Goal: Information Seeking & Learning: Learn about a topic

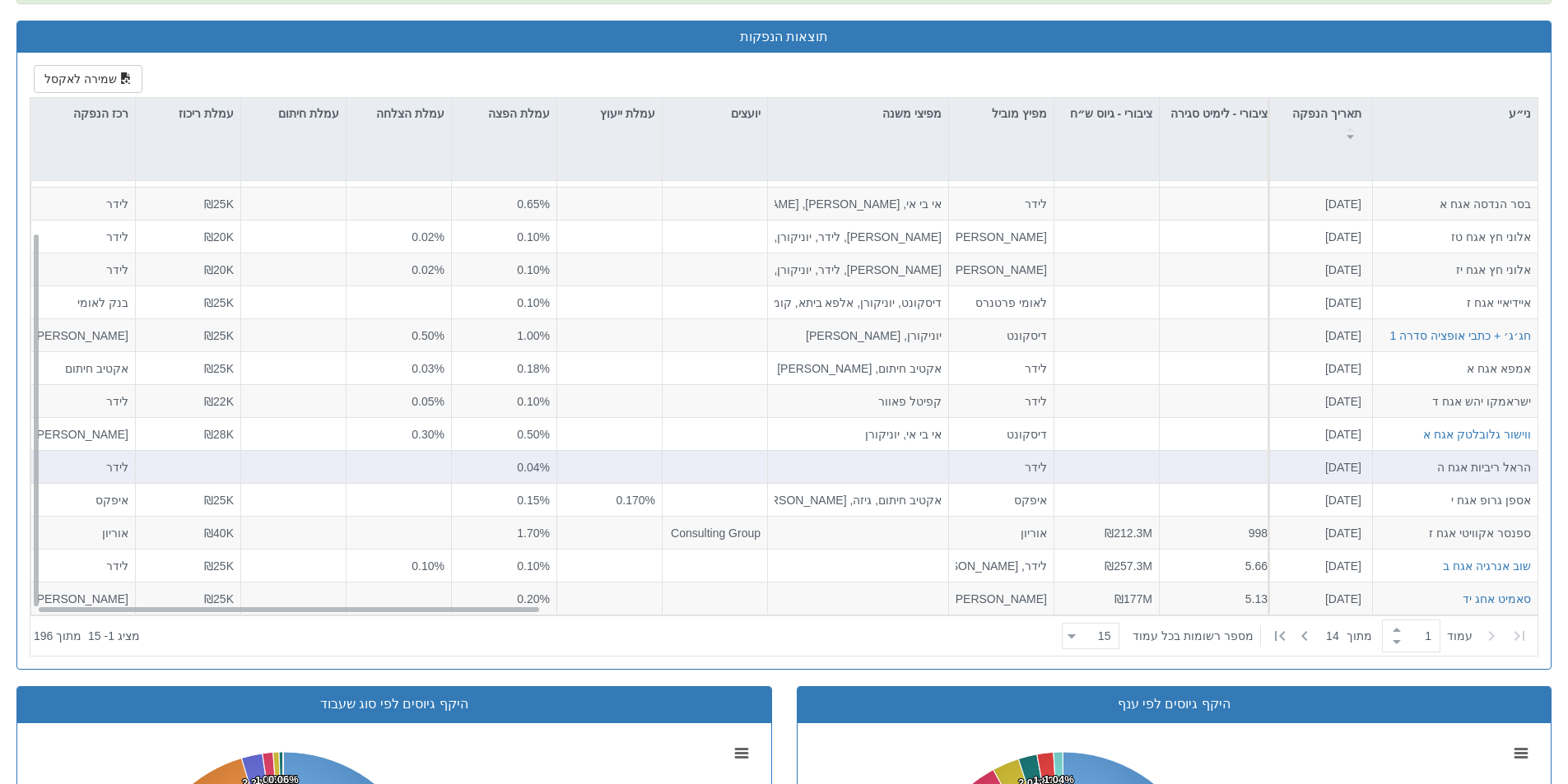
scroll to position [822, 0]
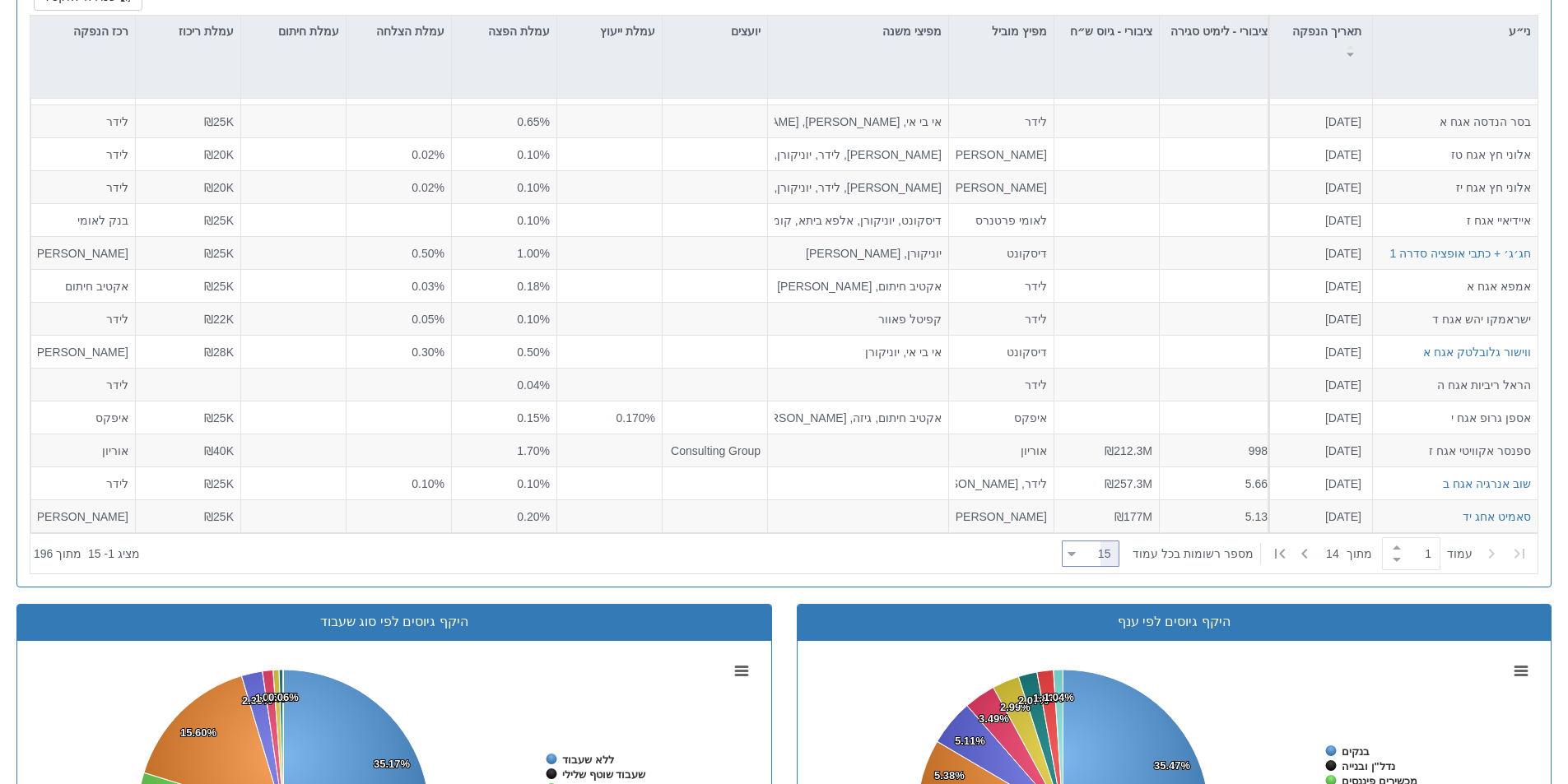
click at [1076, 559] on div at bounding box center [1071, 553] width 9 height 22
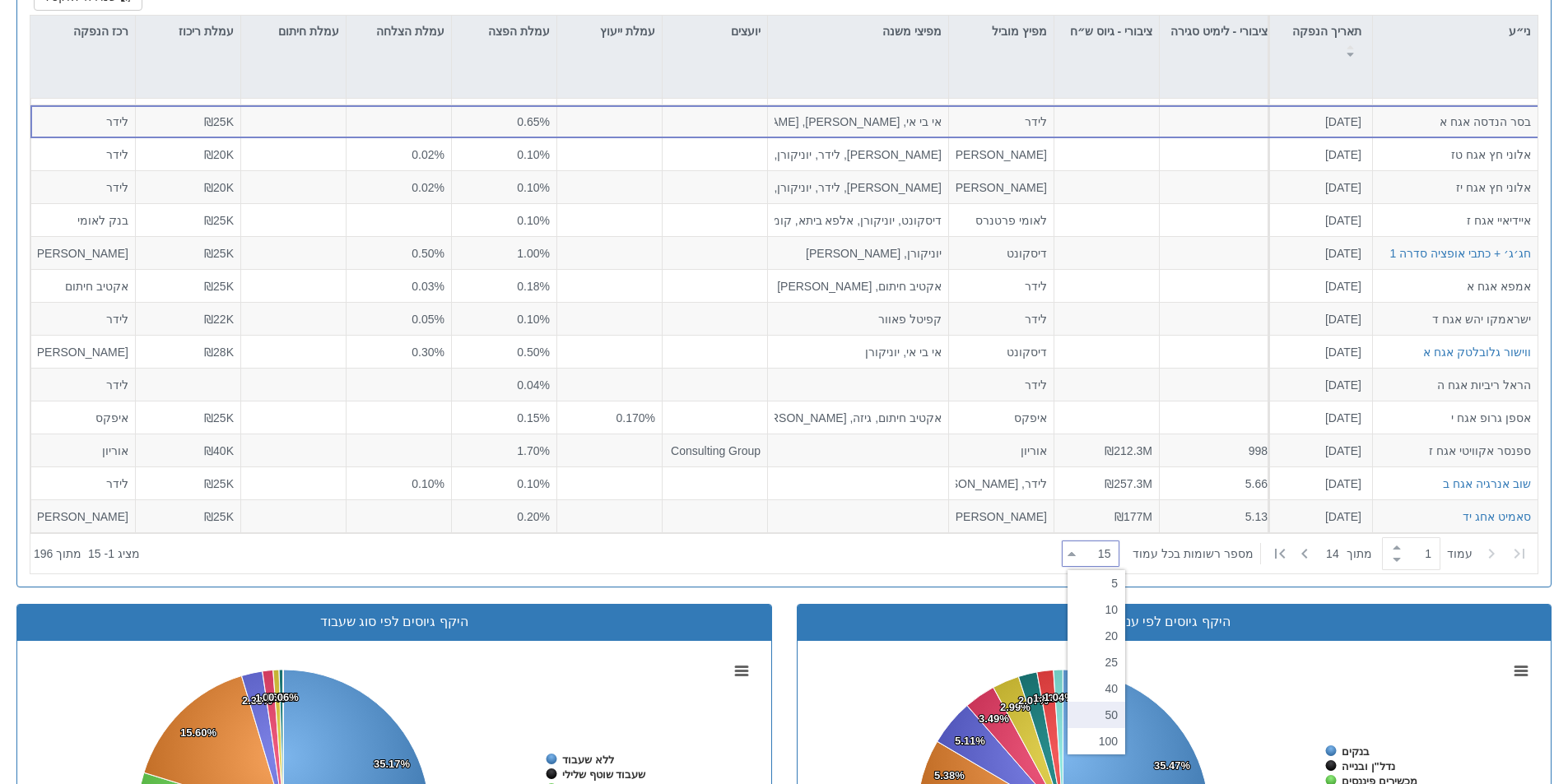
click at [1095, 726] on div "50" at bounding box center [1096, 715] width 57 height 27
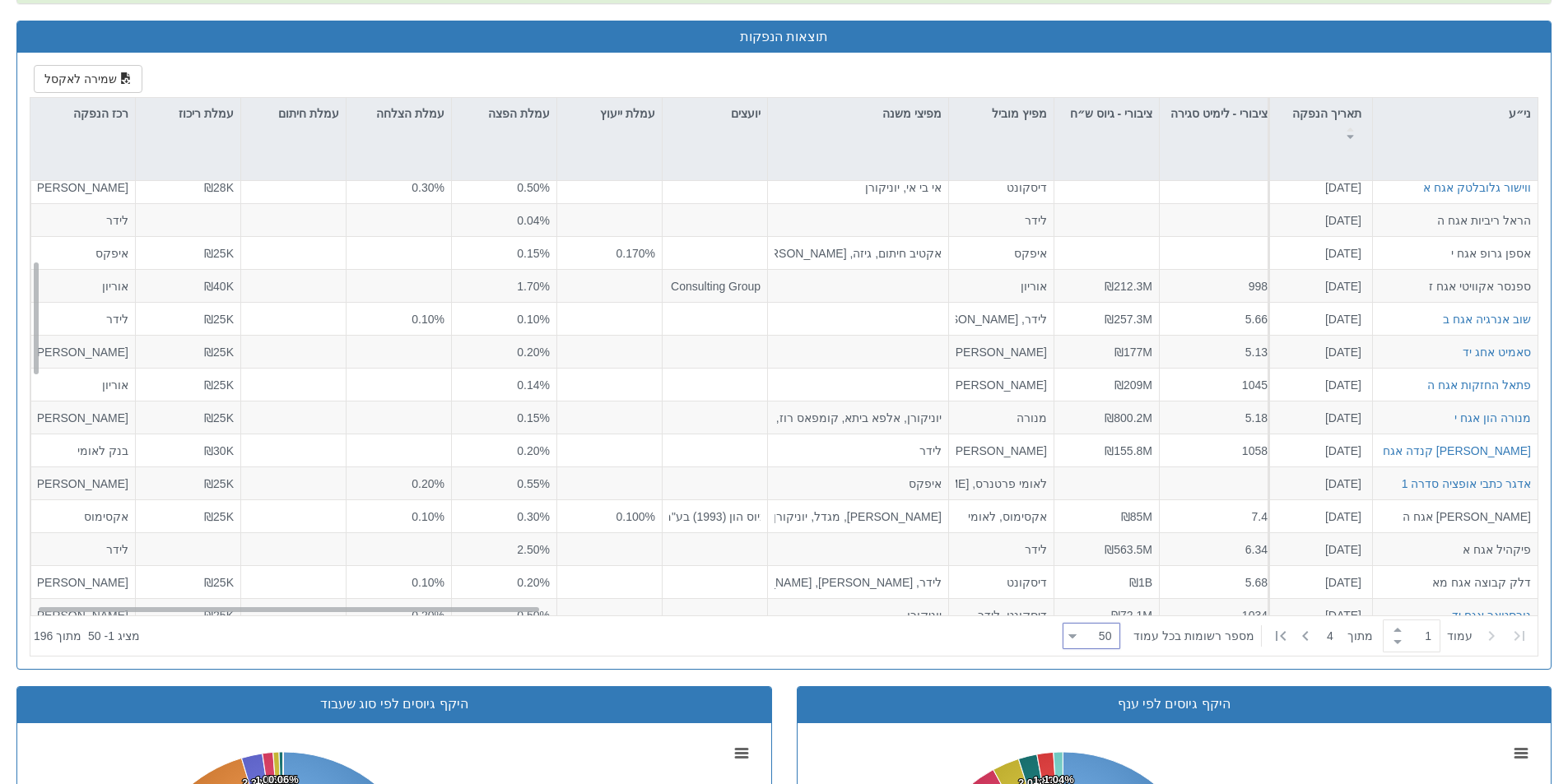
scroll to position [0, 0]
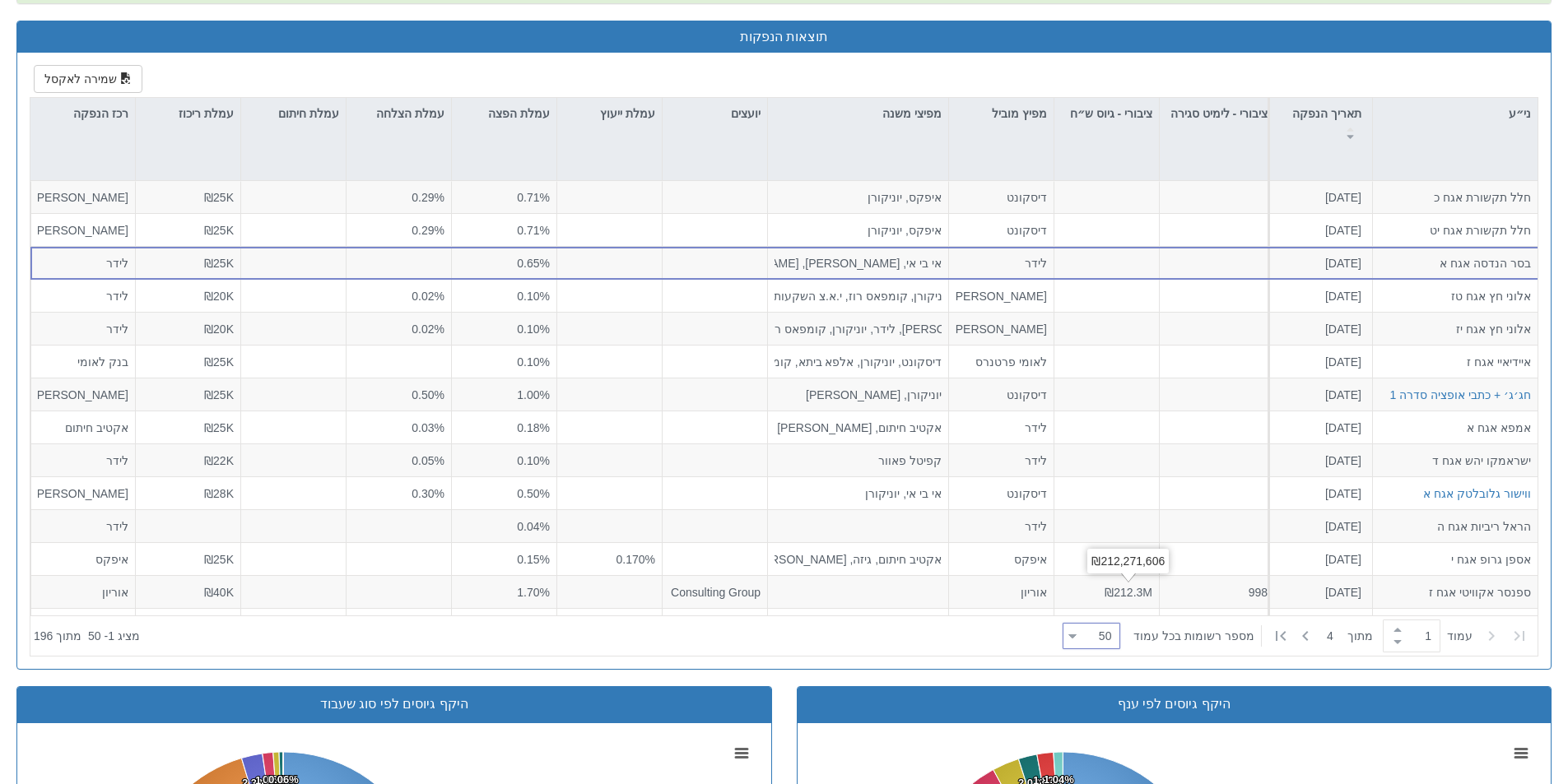
click at [1108, 631] on div "50" at bounding box center [1108, 635] width 20 height 16
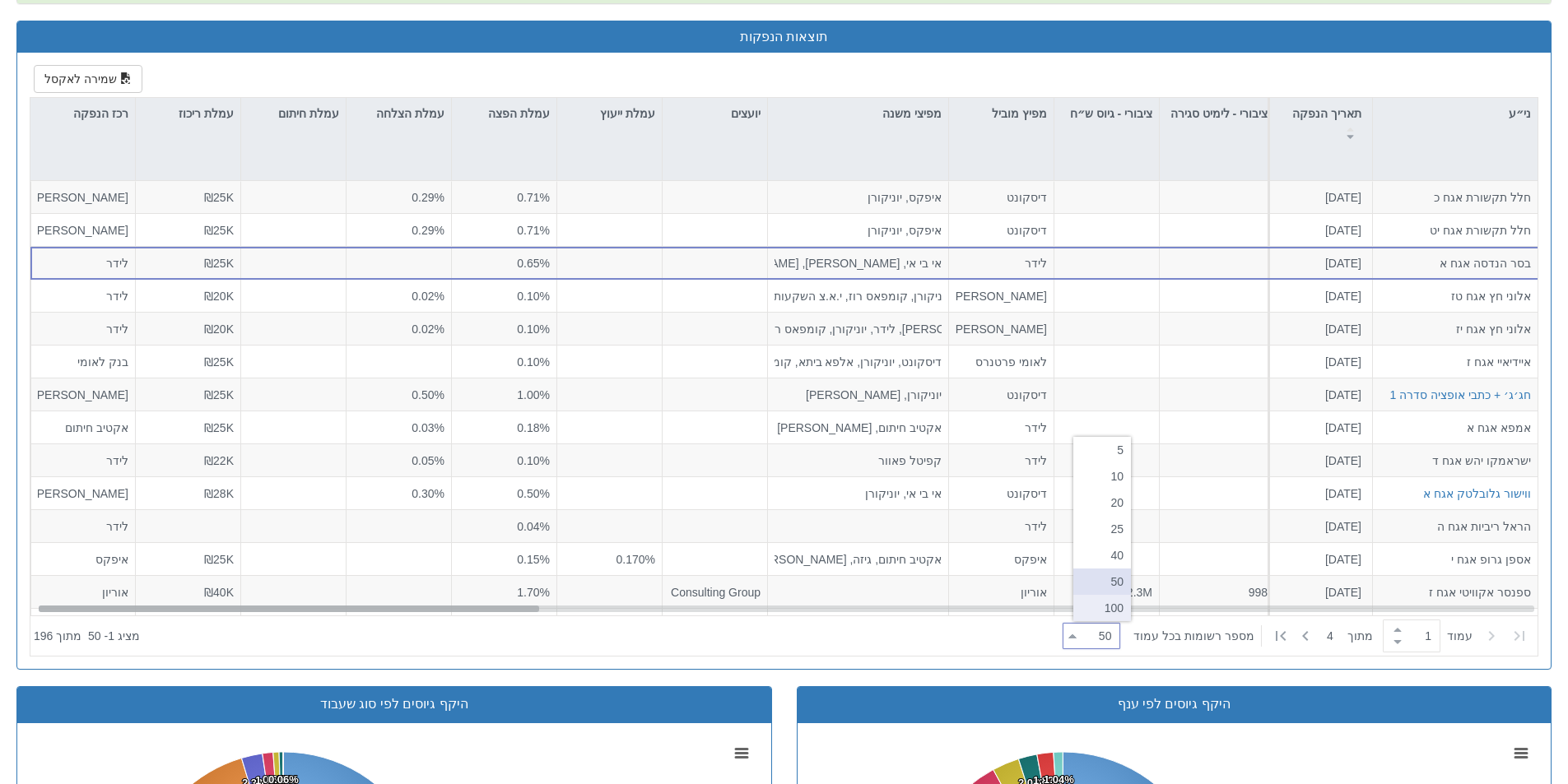
click at [1126, 602] on div "100" at bounding box center [1102, 608] width 57 height 27
type input "100"
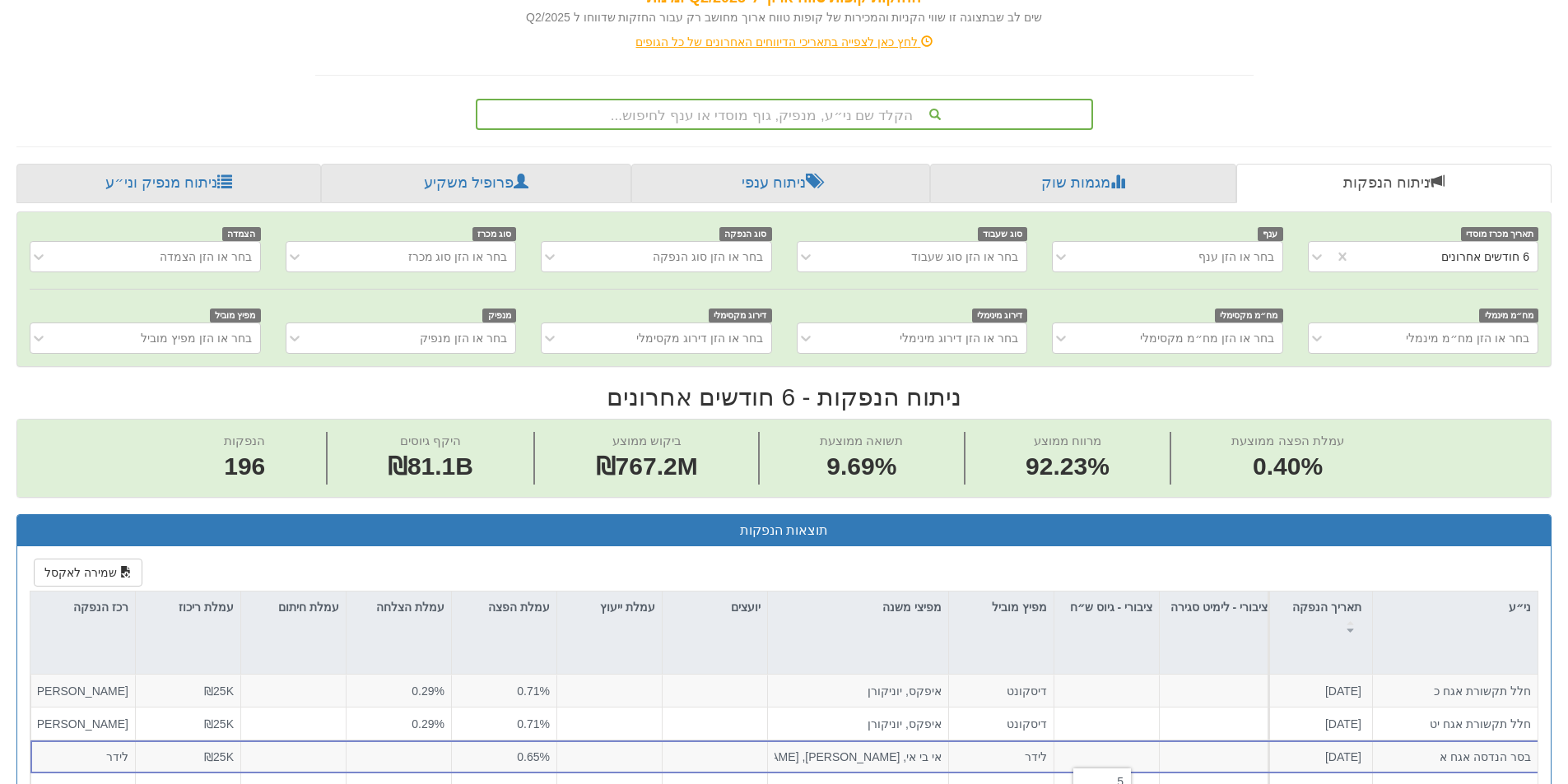
scroll to position [658, 0]
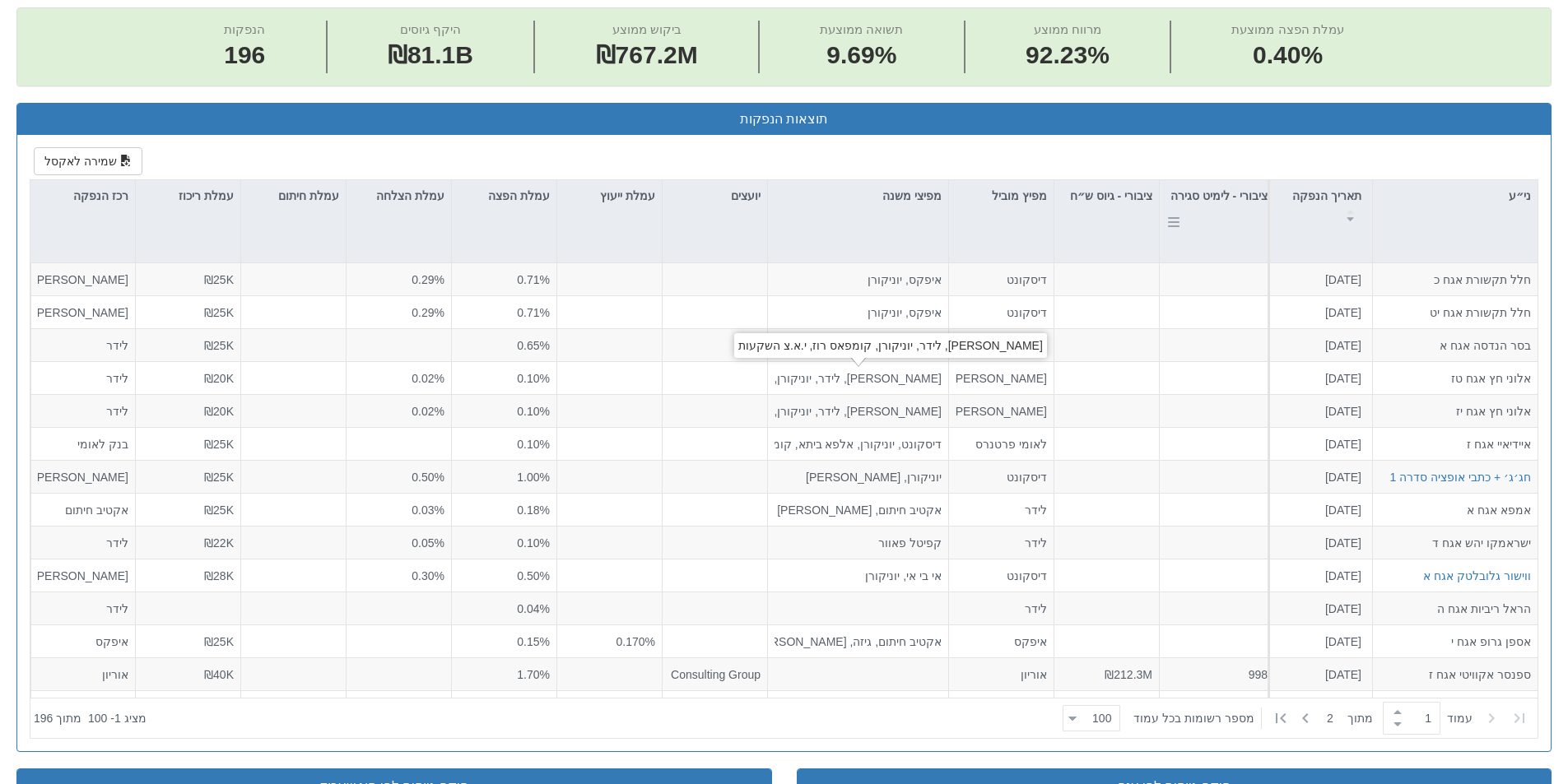
click at [1251, 228] on div "ציבורי - לימיט סגירה" at bounding box center [1216, 205] width 115 height 51
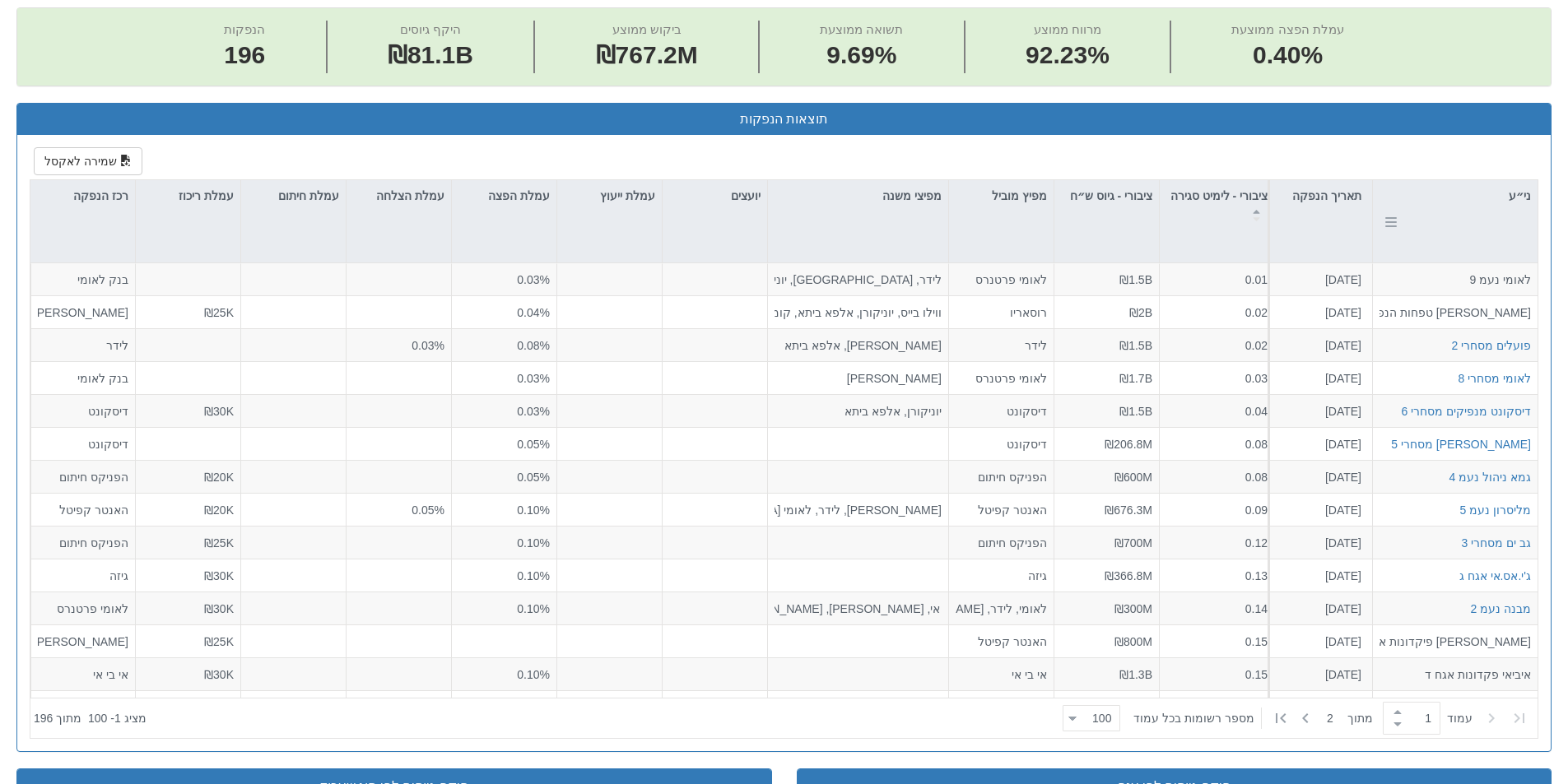
click at [1458, 234] on div "ני״ע" at bounding box center [1454, 222] width 164 height 82
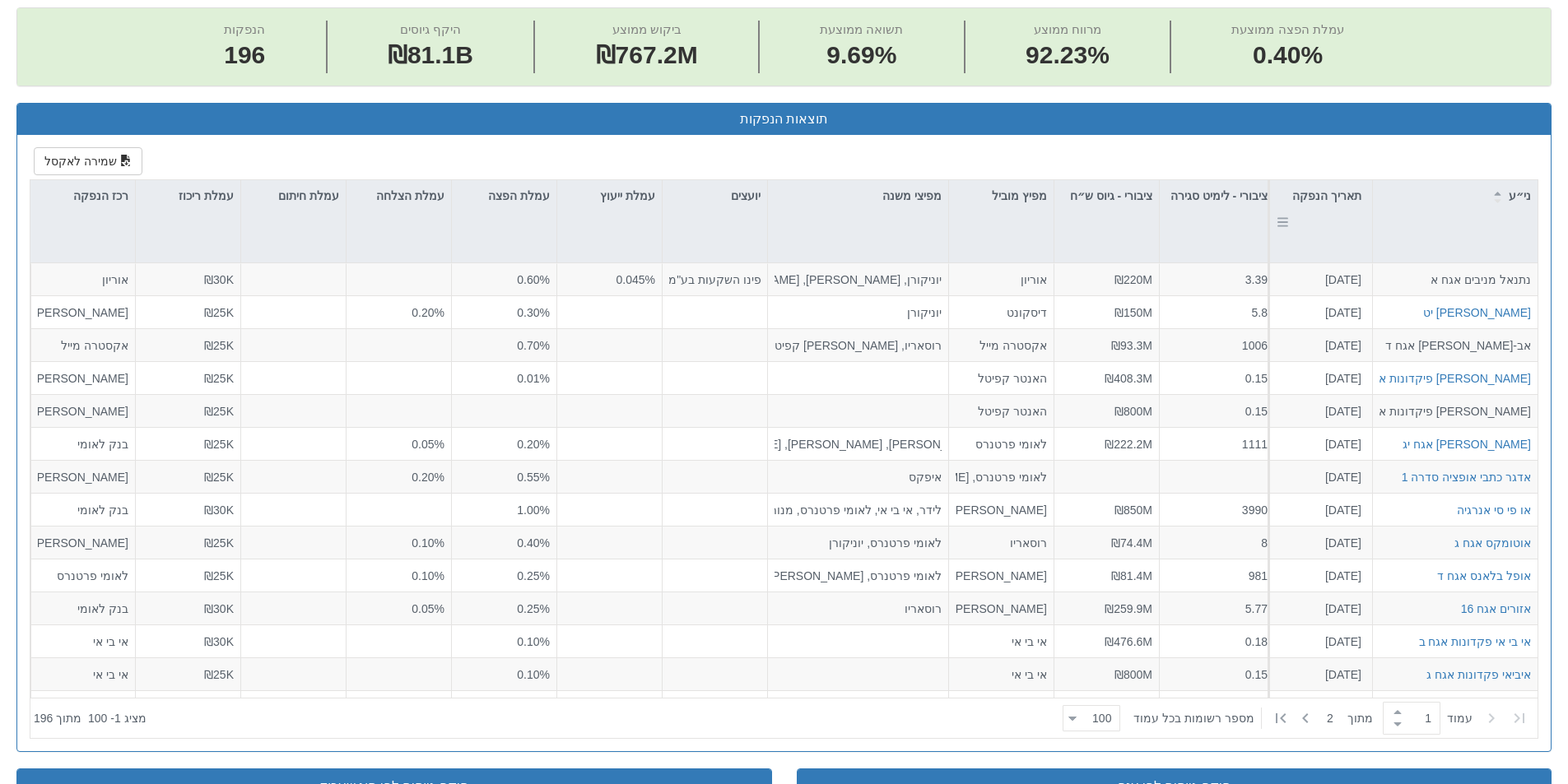
click at [1339, 234] on div "תאריך הנפקה" at bounding box center [1321, 222] width 102 height 82
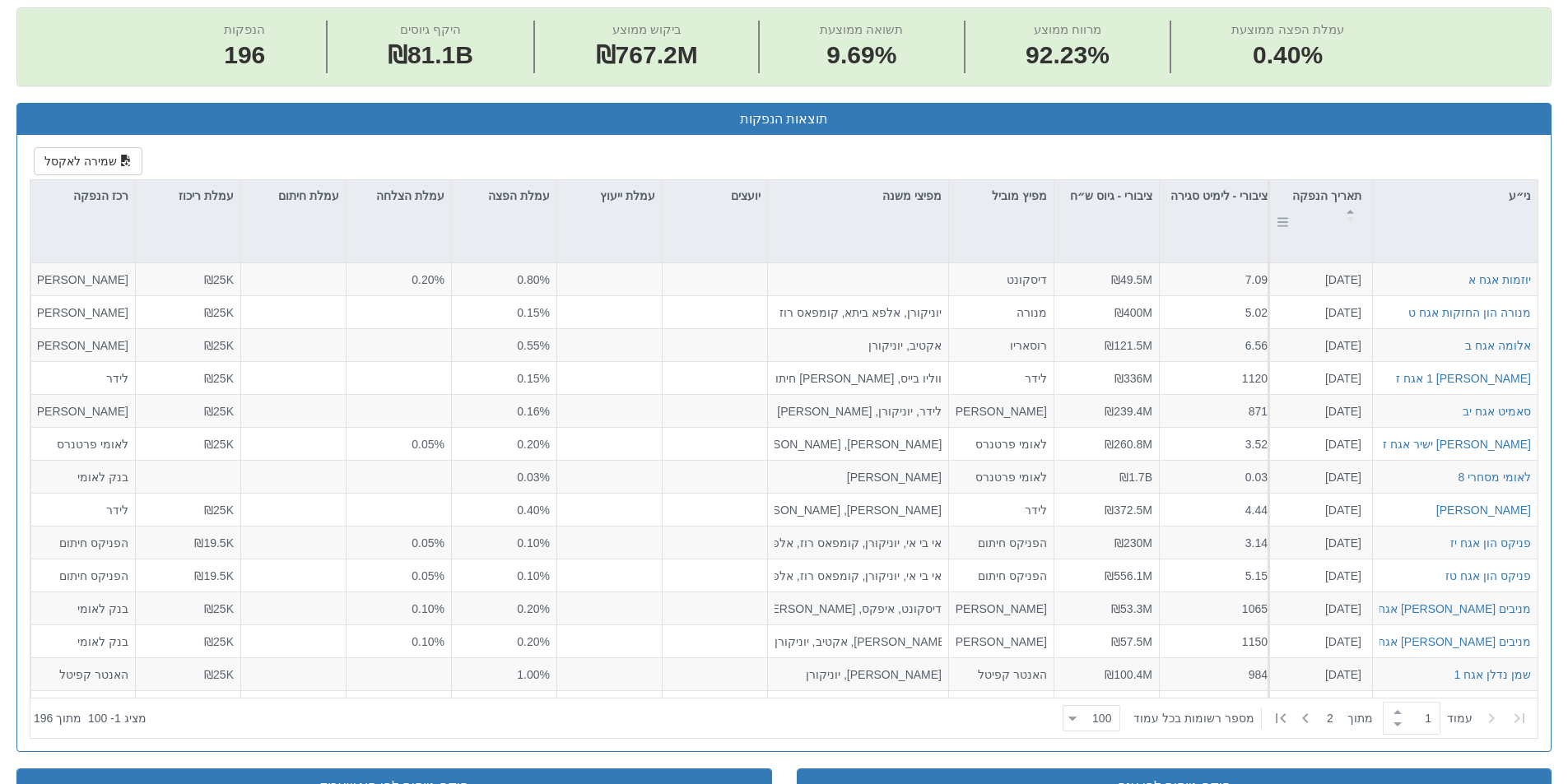
click at [1339, 234] on div "תאריך הנפקה" at bounding box center [1321, 222] width 102 height 82
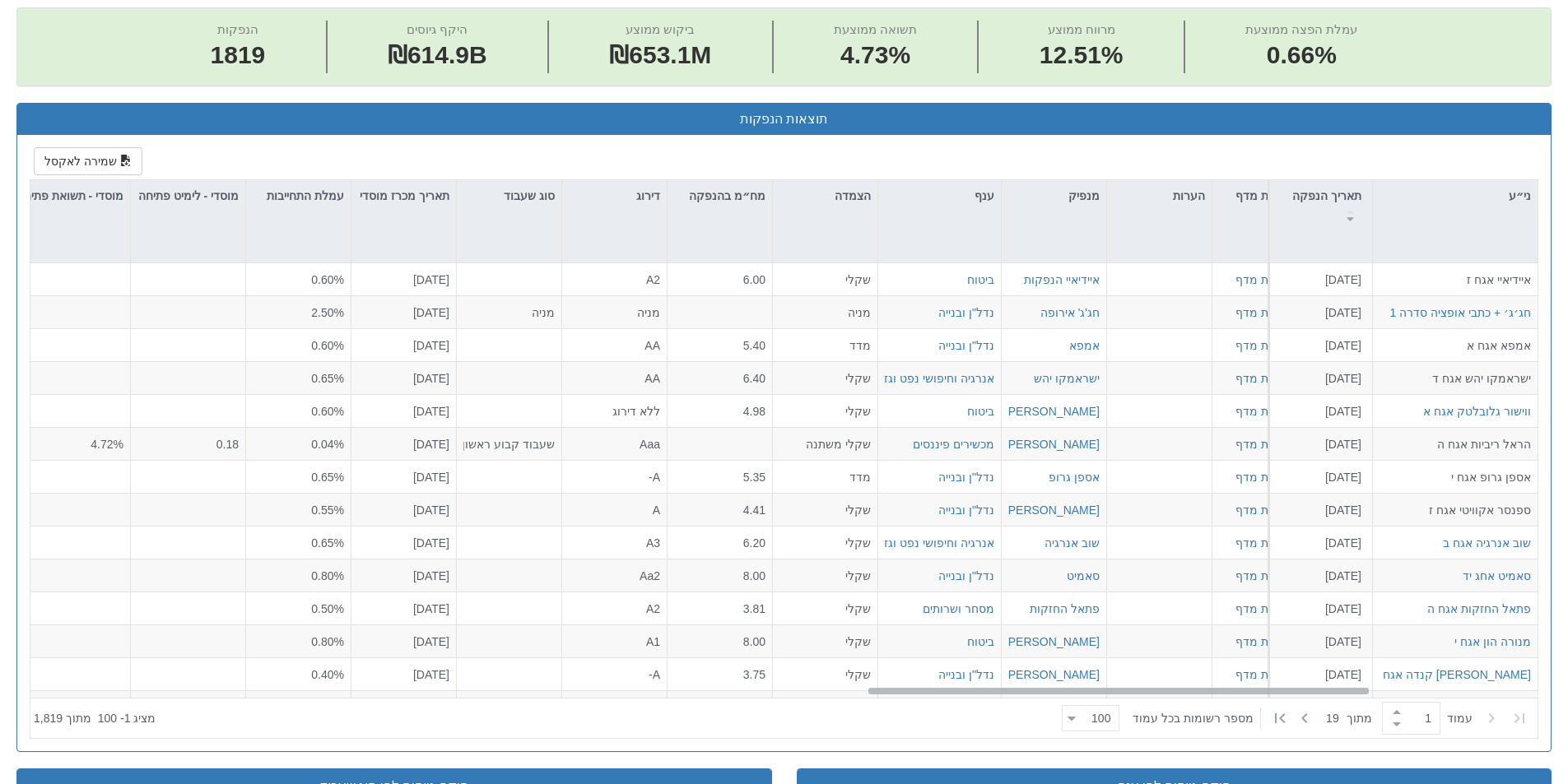
scroll to position [164, 2493]
drag, startPoint x: 374, startPoint y: 688, endPoint x: 1200, endPoint y: 714, distance: 826.4
click at [1200, 714] on div "ני״ע תאריך הנפקה מספר ני״ע הזמנות זוכות סוג הנפקה סוג מכרז דוח הצעת מדף הערות מ…" at bounding box center [784, 459] width 1507 height 558
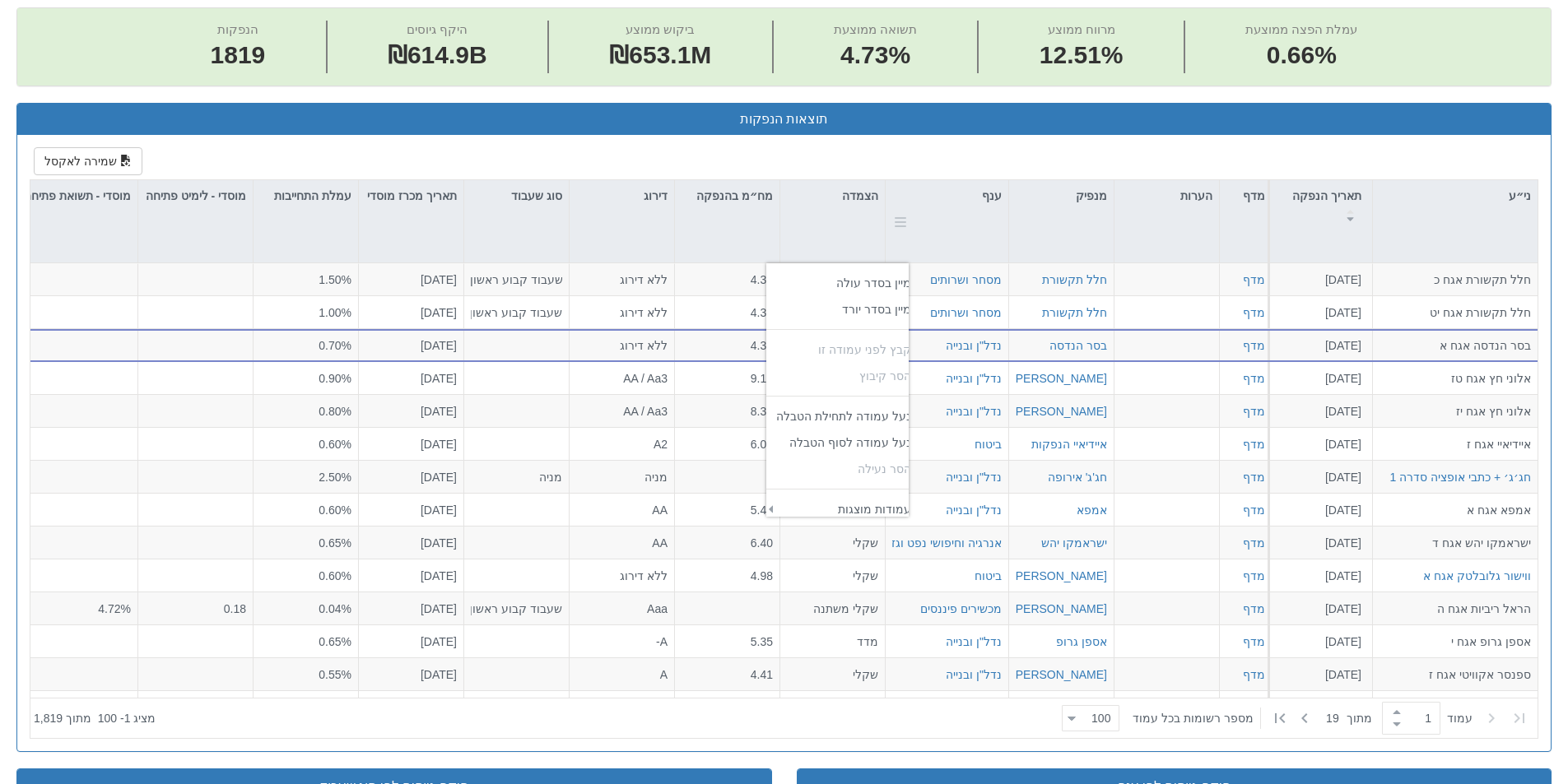
click at [903, 222] on div at bounding box center [900, 222] width 15 height 82
click at [852, 506] on td "‏עמודות מוצגות" at bounding box center [862, 509] width 117 height 27
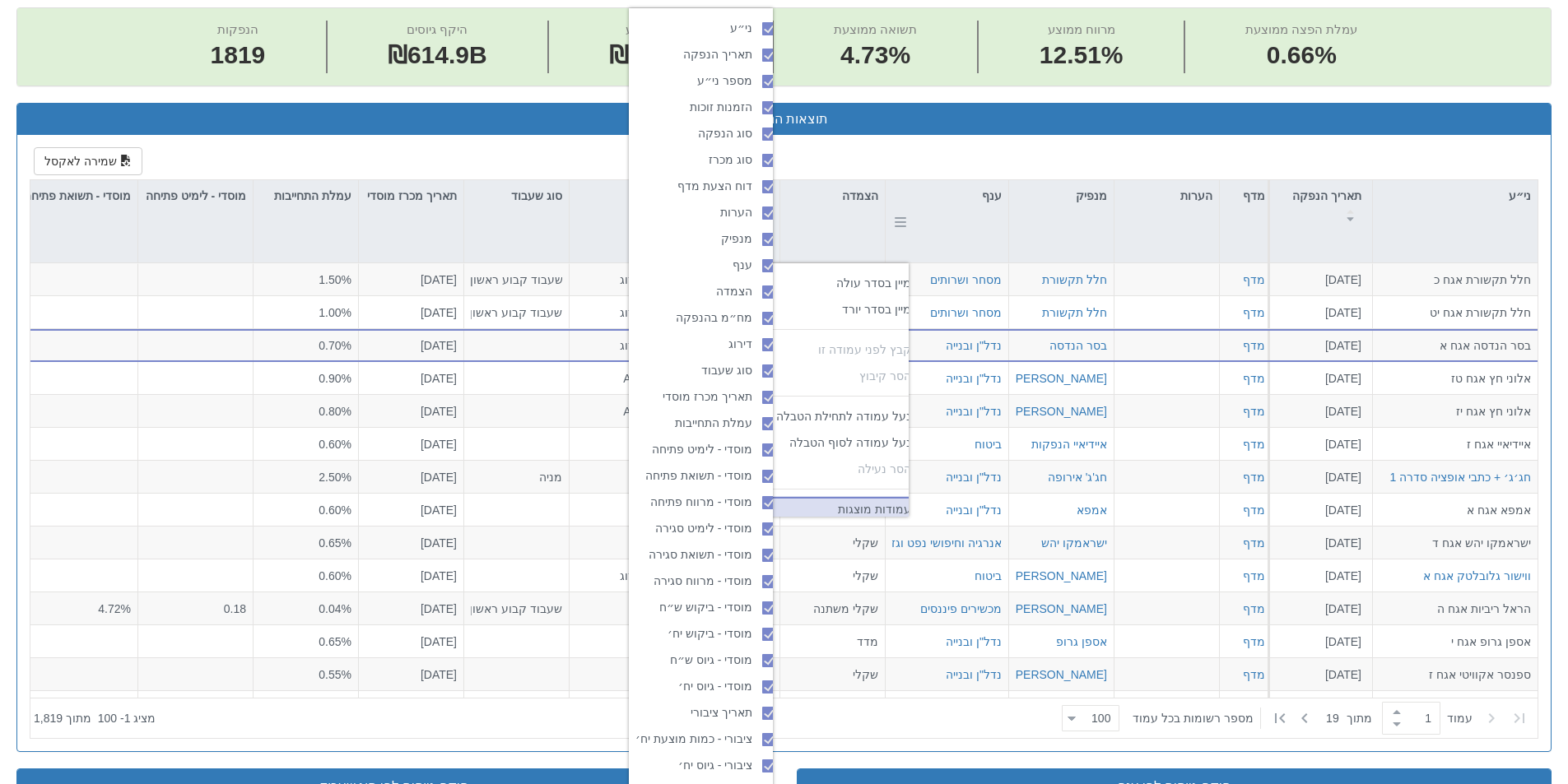
scroll to position [13, 13]
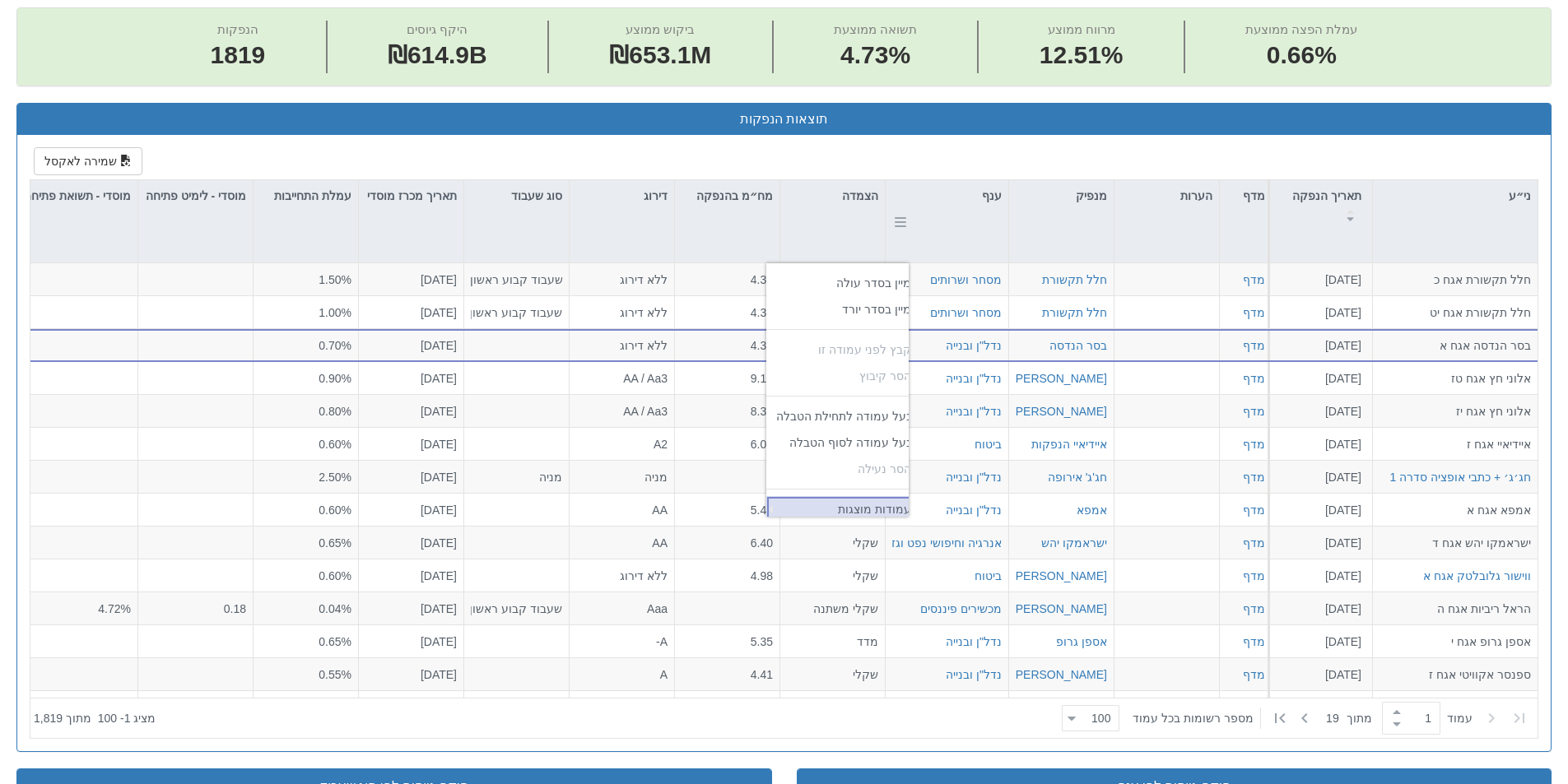
click at [787, 511] on td at bounding box center [784, 509] width 37 height 27
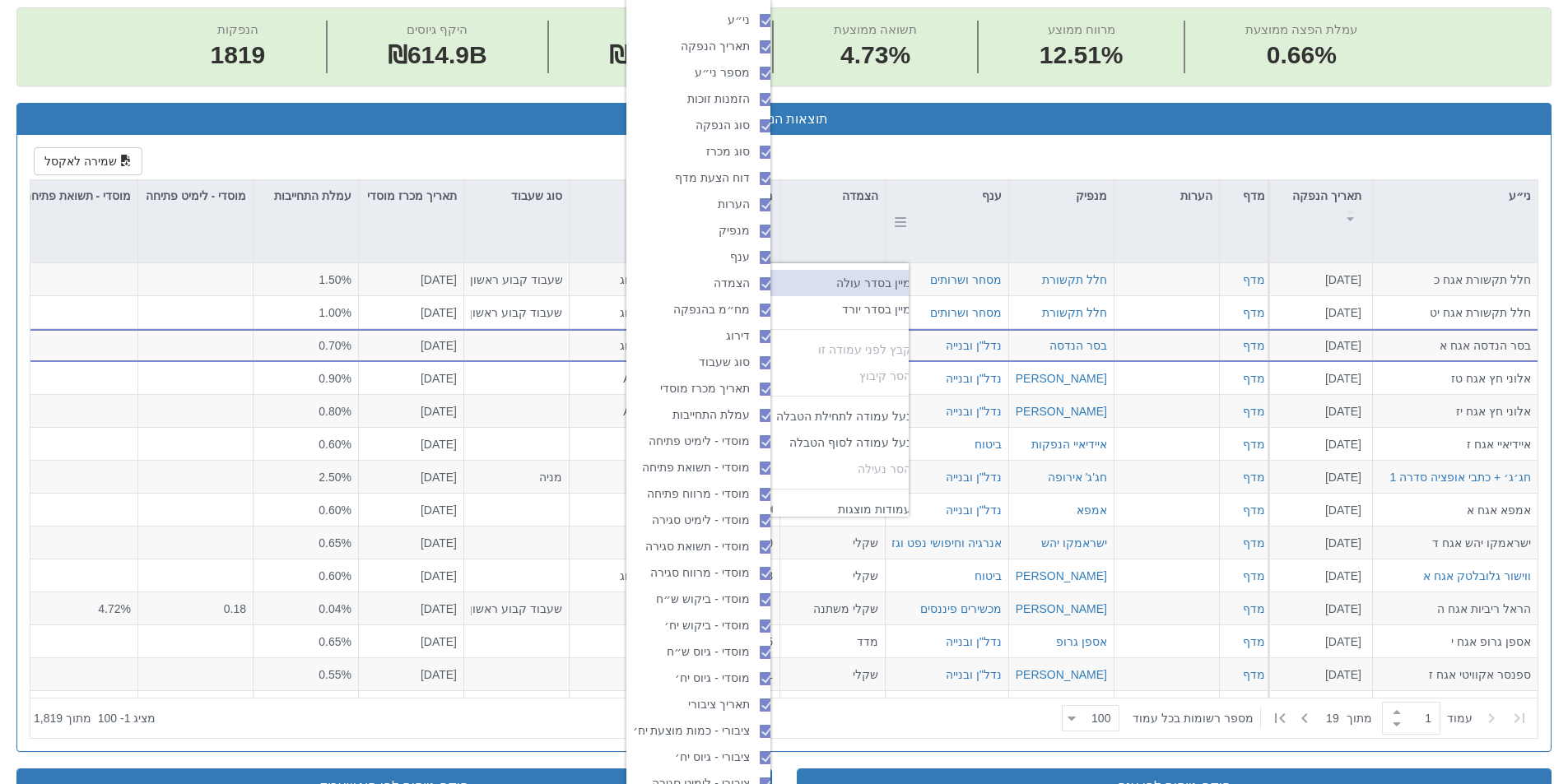
scroll to position [561, 13]
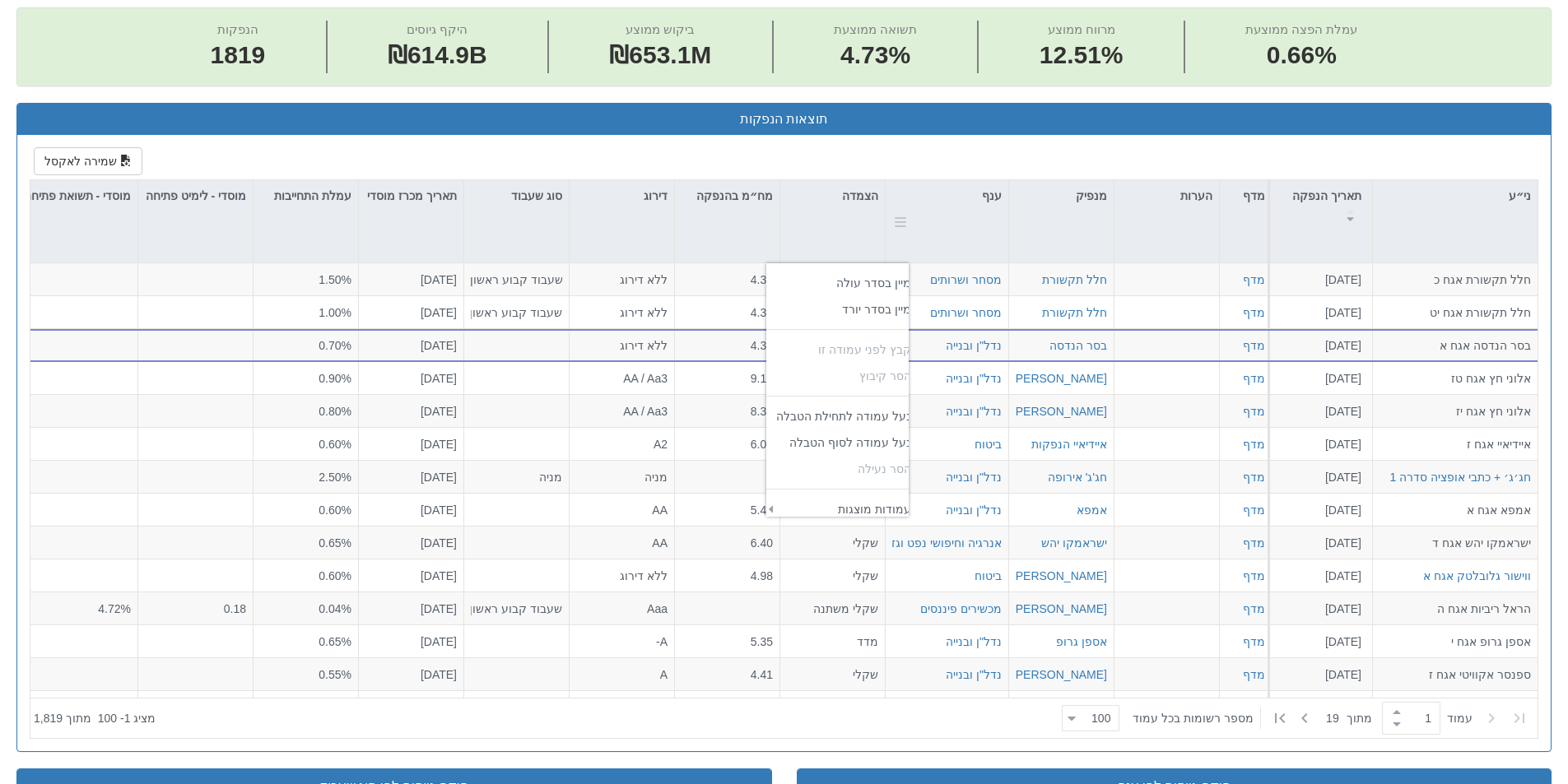
click at [901, 222] on div at bounding box center [900, 222] width 15 height 82
click at [984, 189] on div "ענף" at bounding box center [947, 196] width 122 height 32
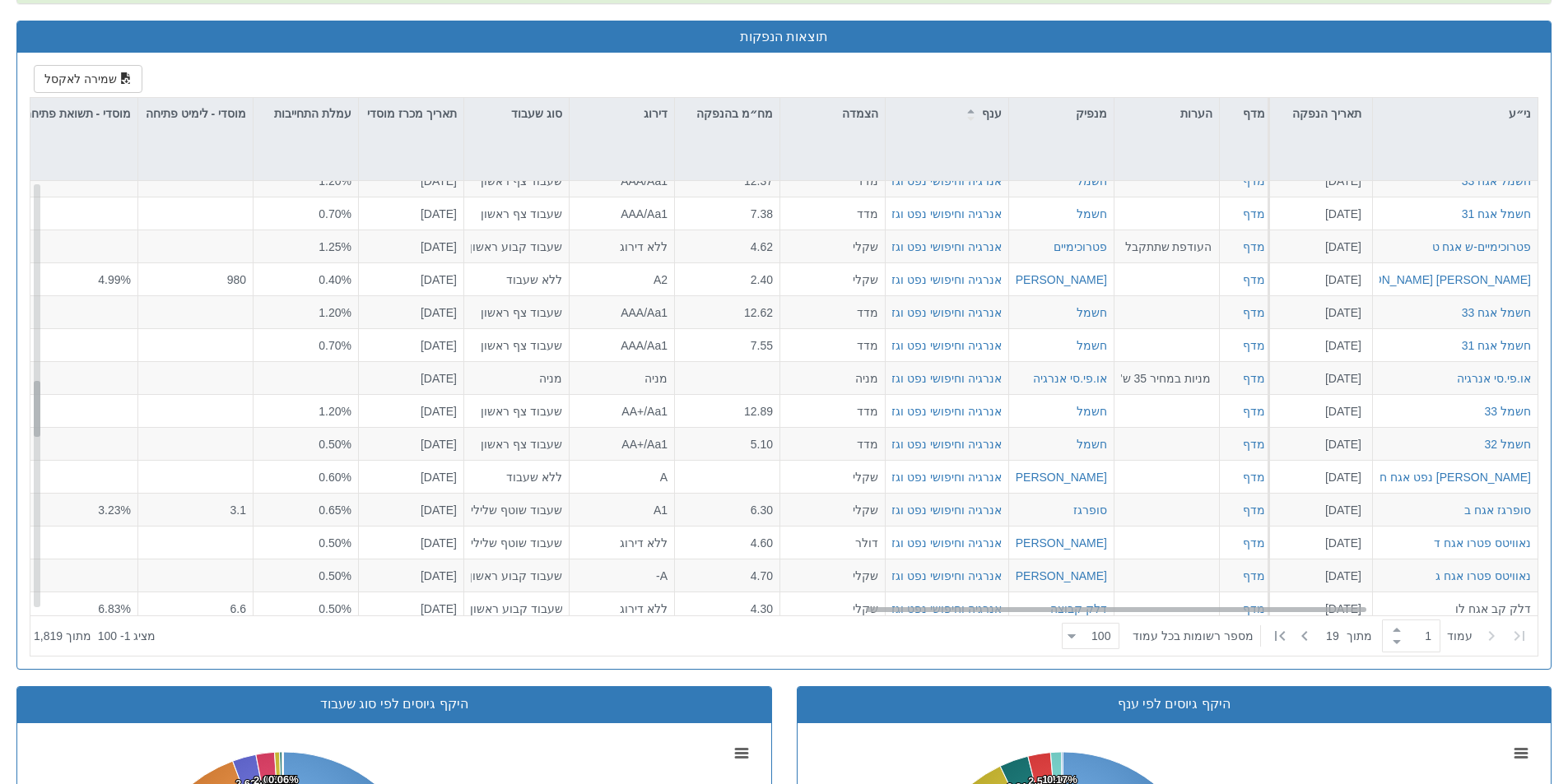
scroll to position [2855, 2493]
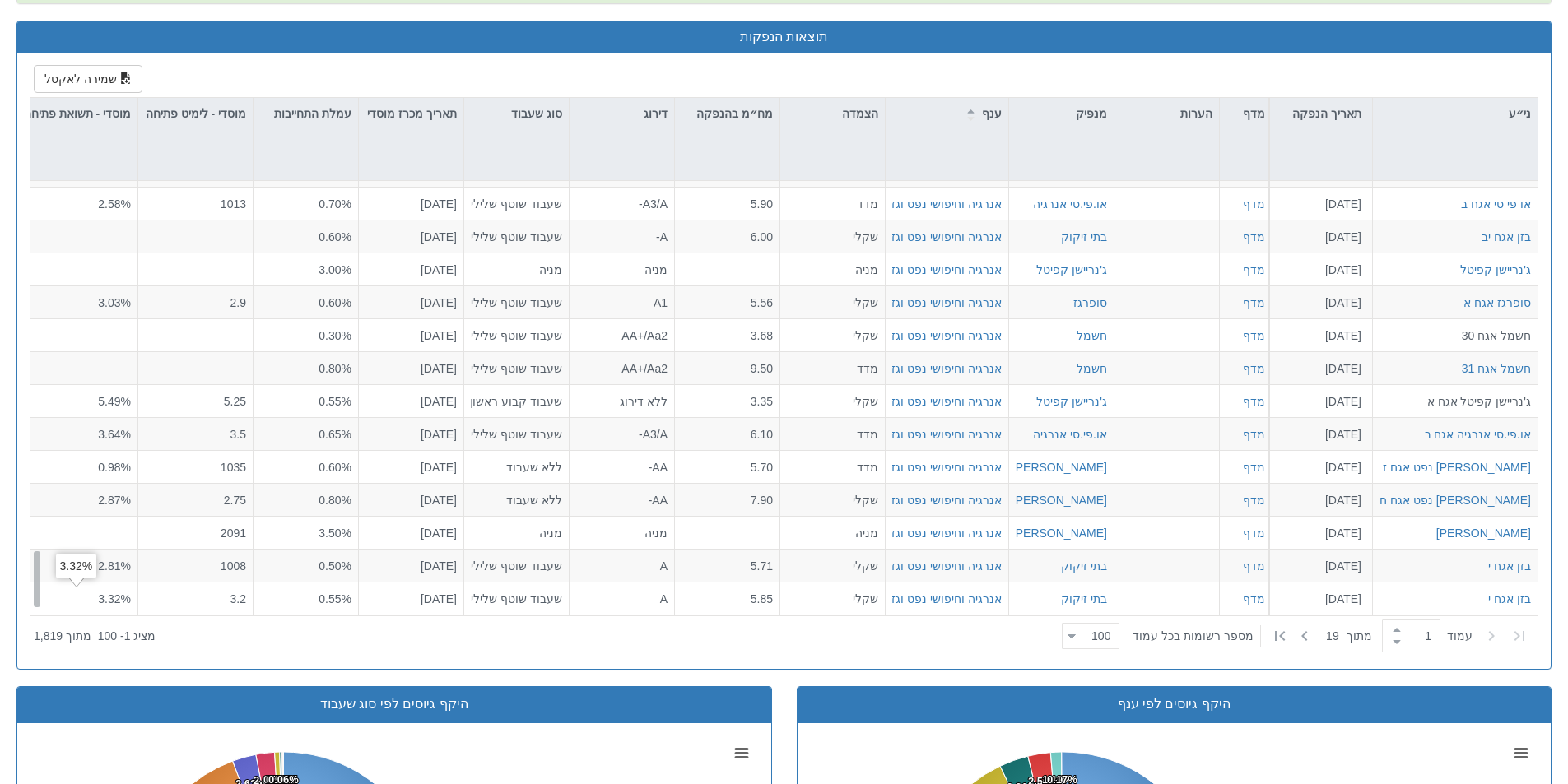
drag, startPoint x: 36, startPoint y: 242, endPoint x: 51, endPoint y: 642, distance: 400.3
click at [51, 642] on div "ני״ע תאריך הנפקה מספר ני״ע הזמנות זוכות סוג הנפקה סוג מכרז דוח הצעת מדף הערות מ…" at bounding box center [784, 376] width 1507 height 558
drag, startPoint x: 971, startPoint y: 115, endPoint x: 962, endPoint y: 122, distance: 11.4
click at [971, 115] on div at bounding box center [971, 116] width 21 height 11
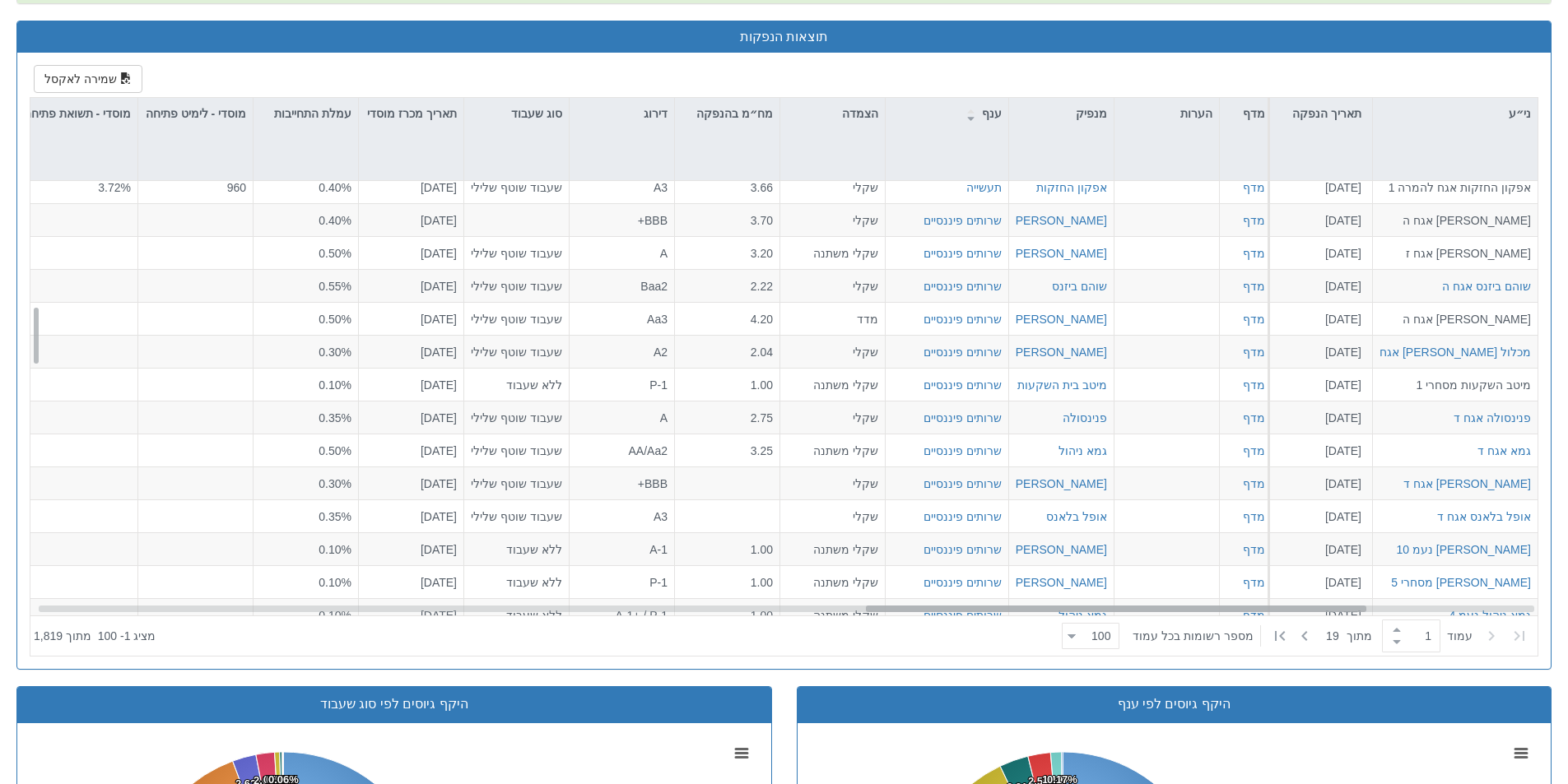
scroll to position [964, 2999]
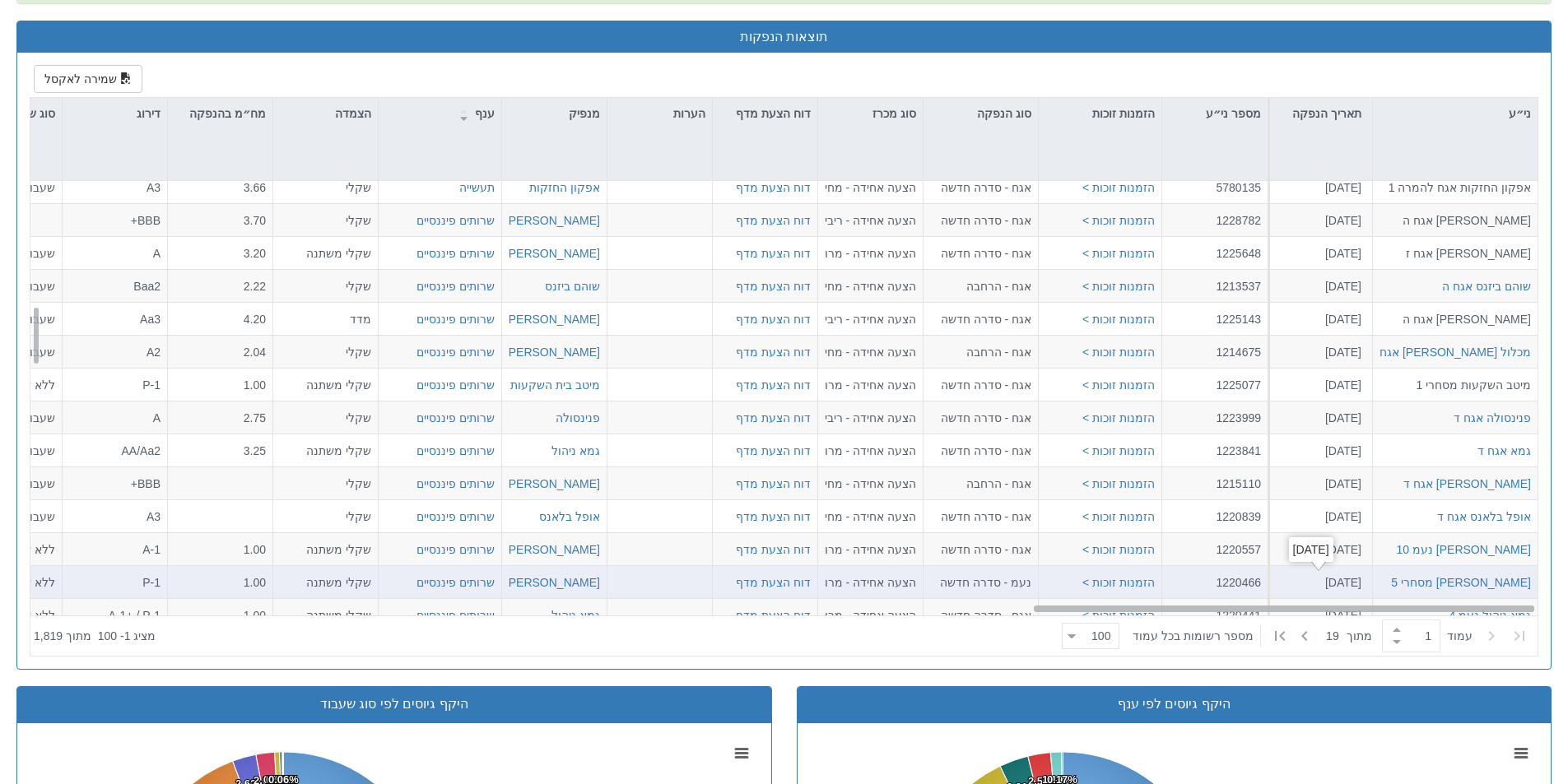
drag, startPoint x: 1114, startPoint y: 608, endPoint x: 1293, endPoint y: 586, distance: 180.3
click at [1293, 586] on div "אפקון החזקות אגח להמרה 1 [DATE] 5780135 הזמנות זוכות > אגח - סדרה חדשה הצעה אחי…" at bounding box center [784, 397] width 1507 height 434
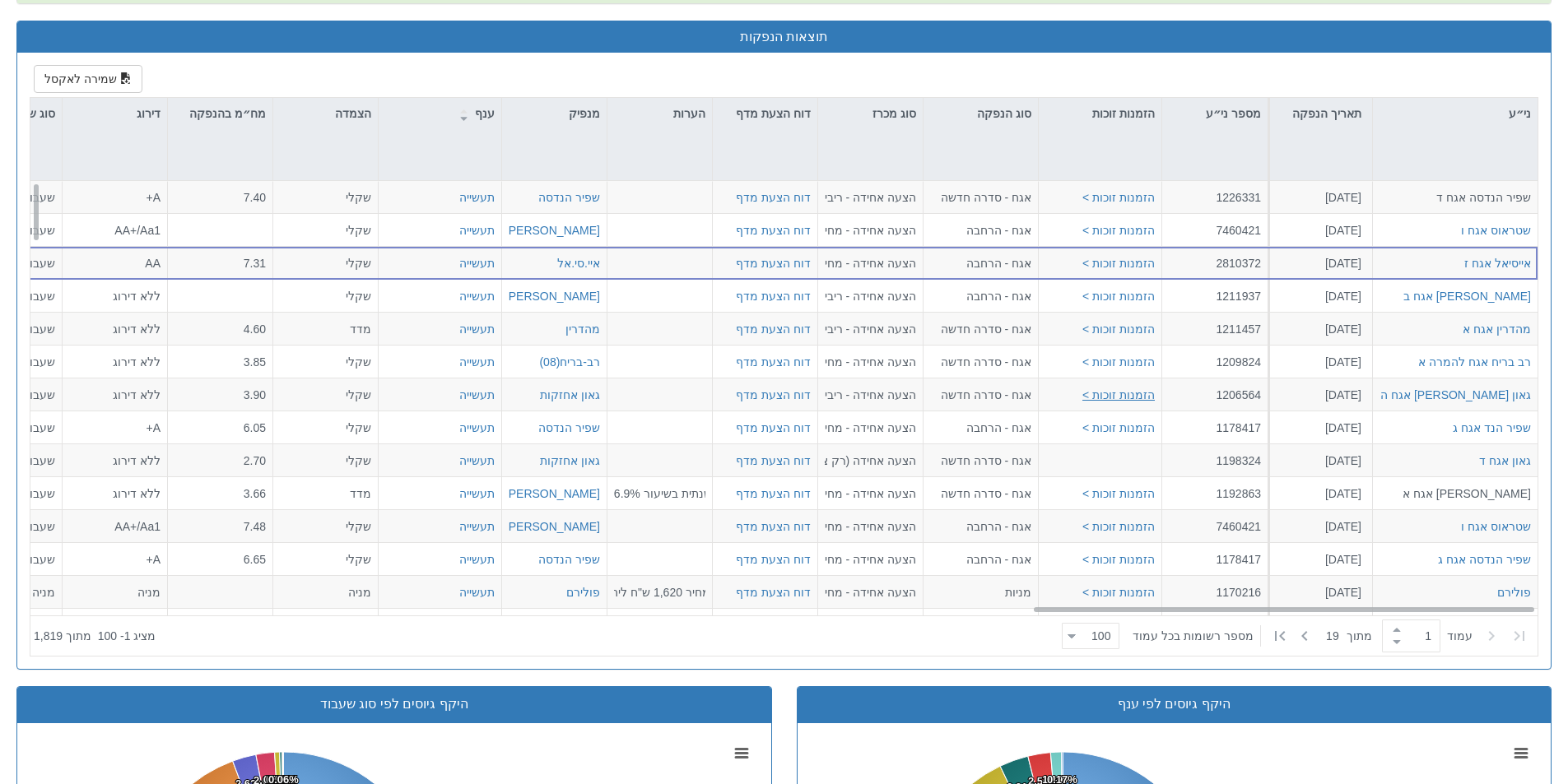
scroll to position [0, 2999]
drag, startPoint x: 1125, startPoint y: 447, endPoint x: 966, endPoint y: 630, distance: 242.4
click at [963, 639] on div at bounding box center [605, 636] width 899 height 36
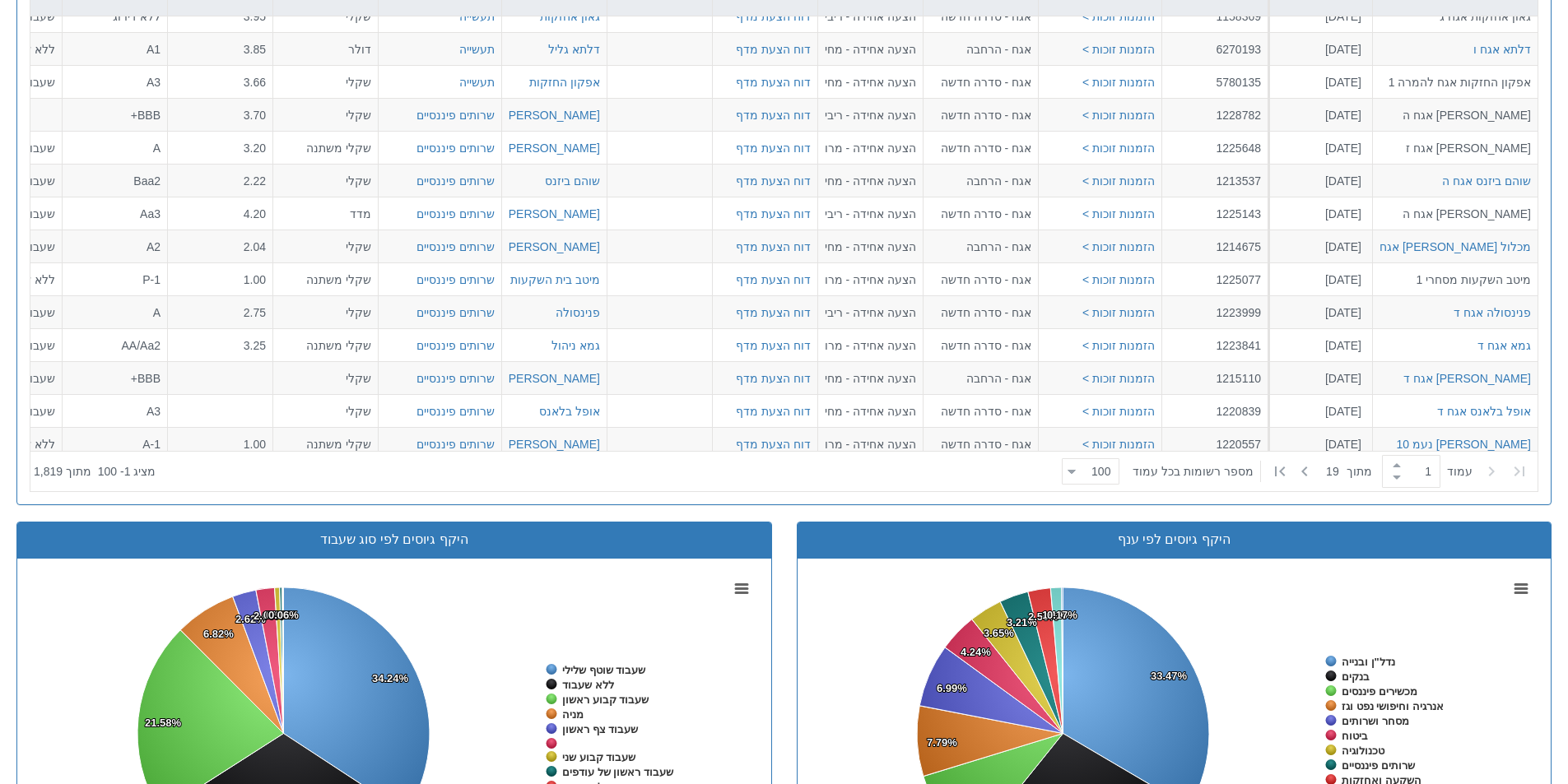
scroll to position [740, 0]
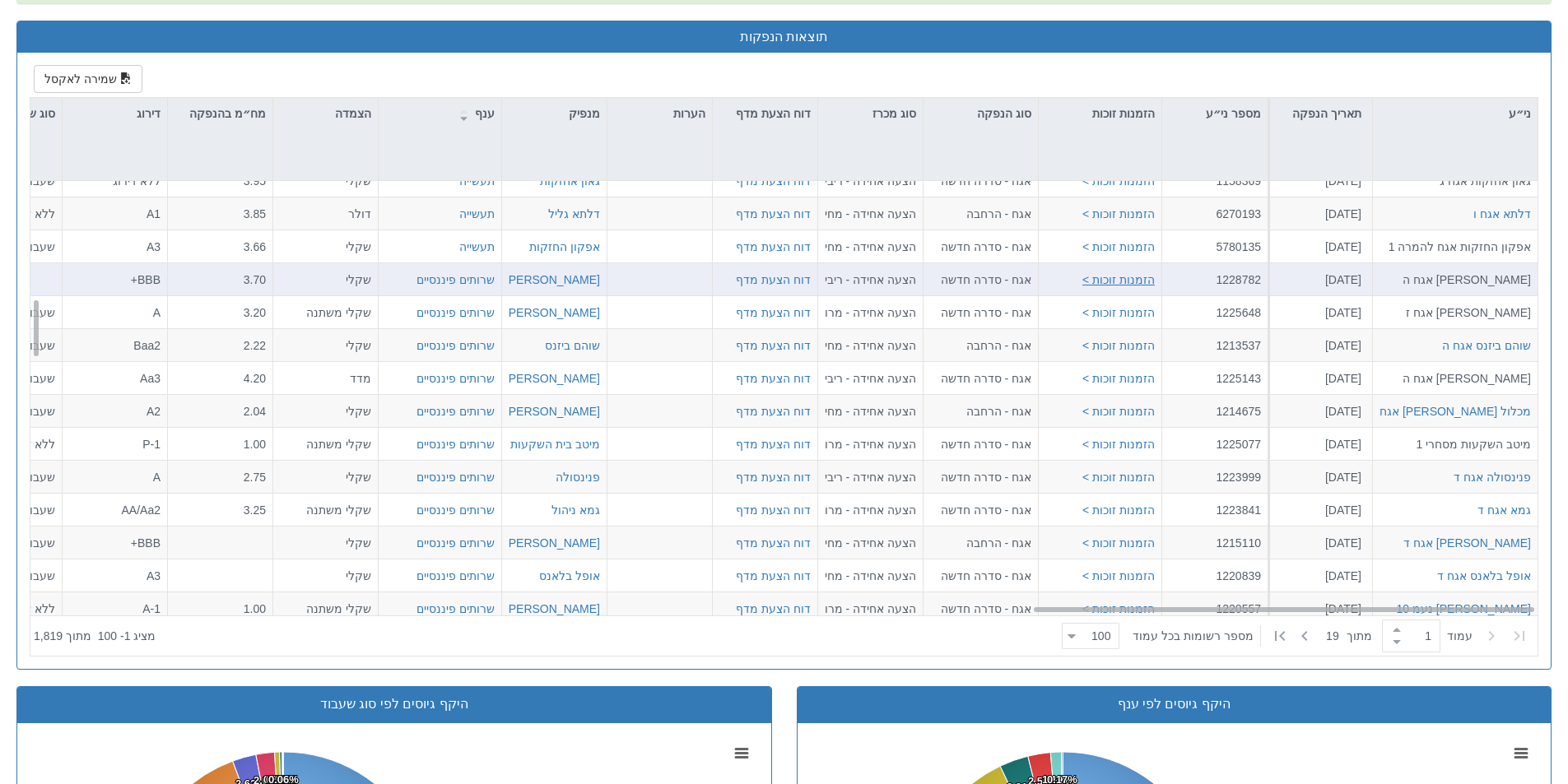
click at [1129, 285] on button "הזמנות זוכות >" at bounding box center [1118, 279] width 73 height 16
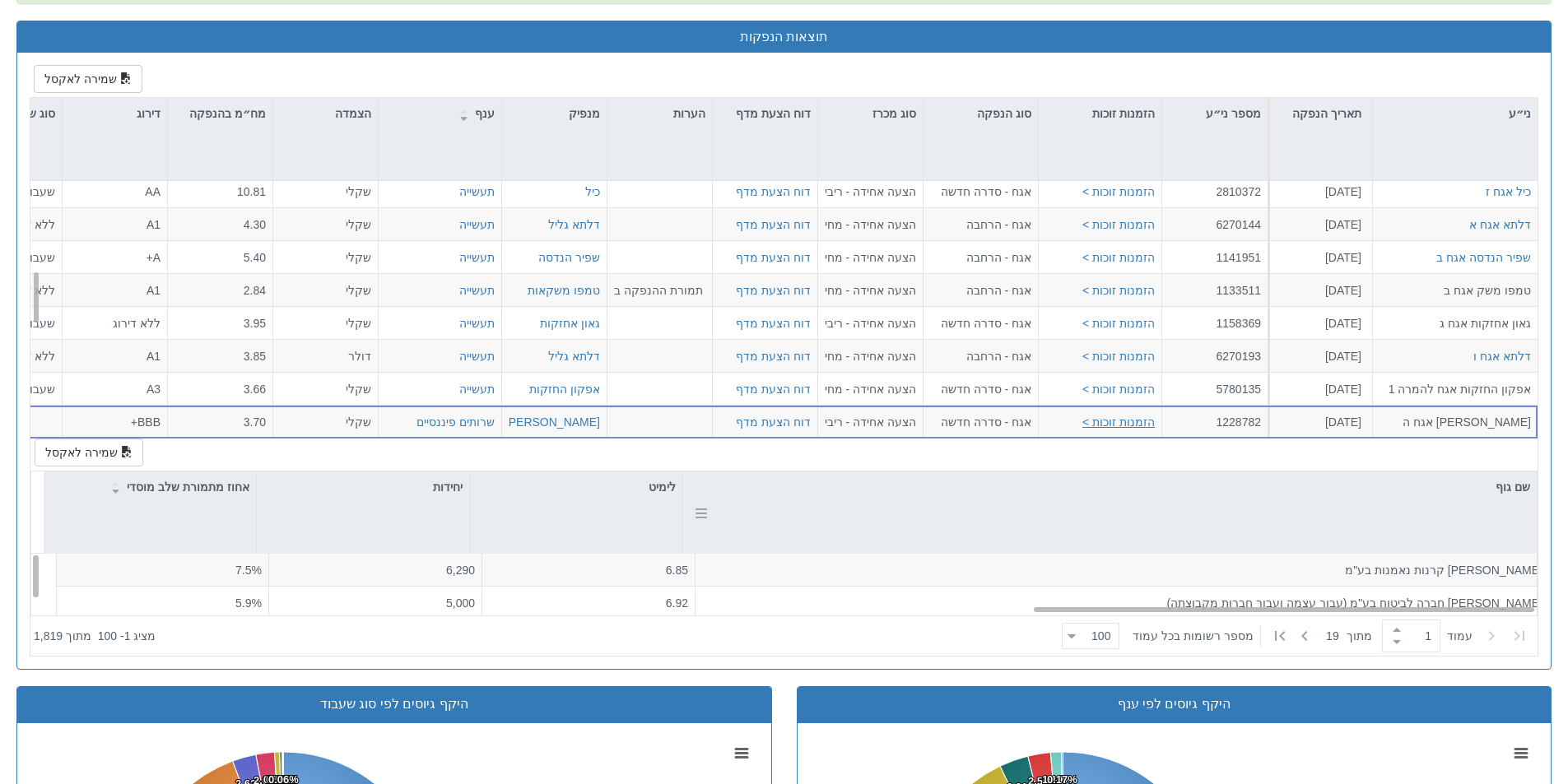
scroll to position [20, 0]
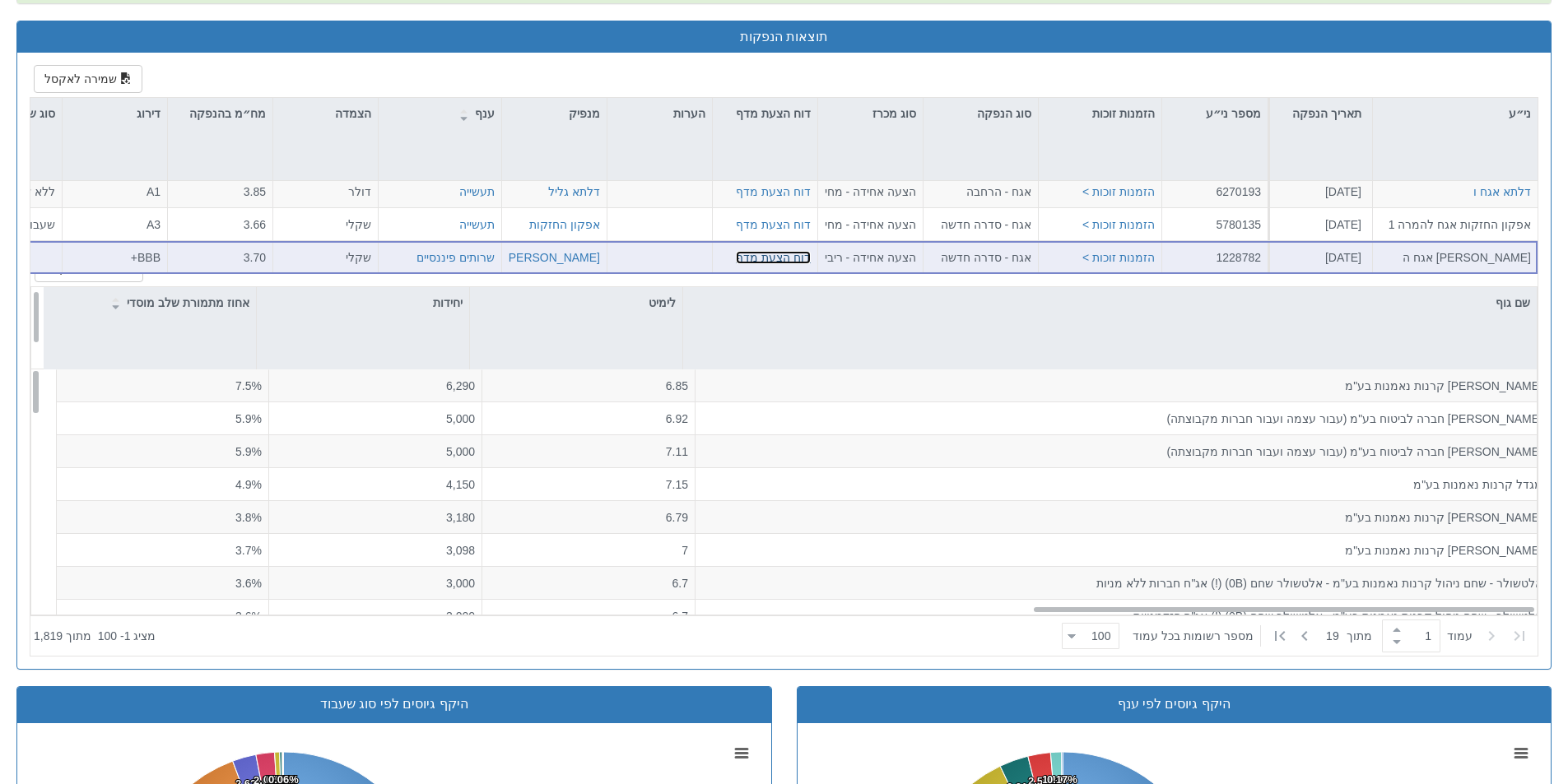
click at [782, 259] on link "דוח הצעת מדף" at bounding box center [773, 258] width 75 height 13
click at [1323, 260] on div "[DATE]" at bounding box center [1318, 257] width 86 height 16
click at [1113, 256] on button "הזמנות זוכות >" at bounding box center [1118, 257] width 73 height 16
